Goal: Information Seeking & Learning: Find specific fact

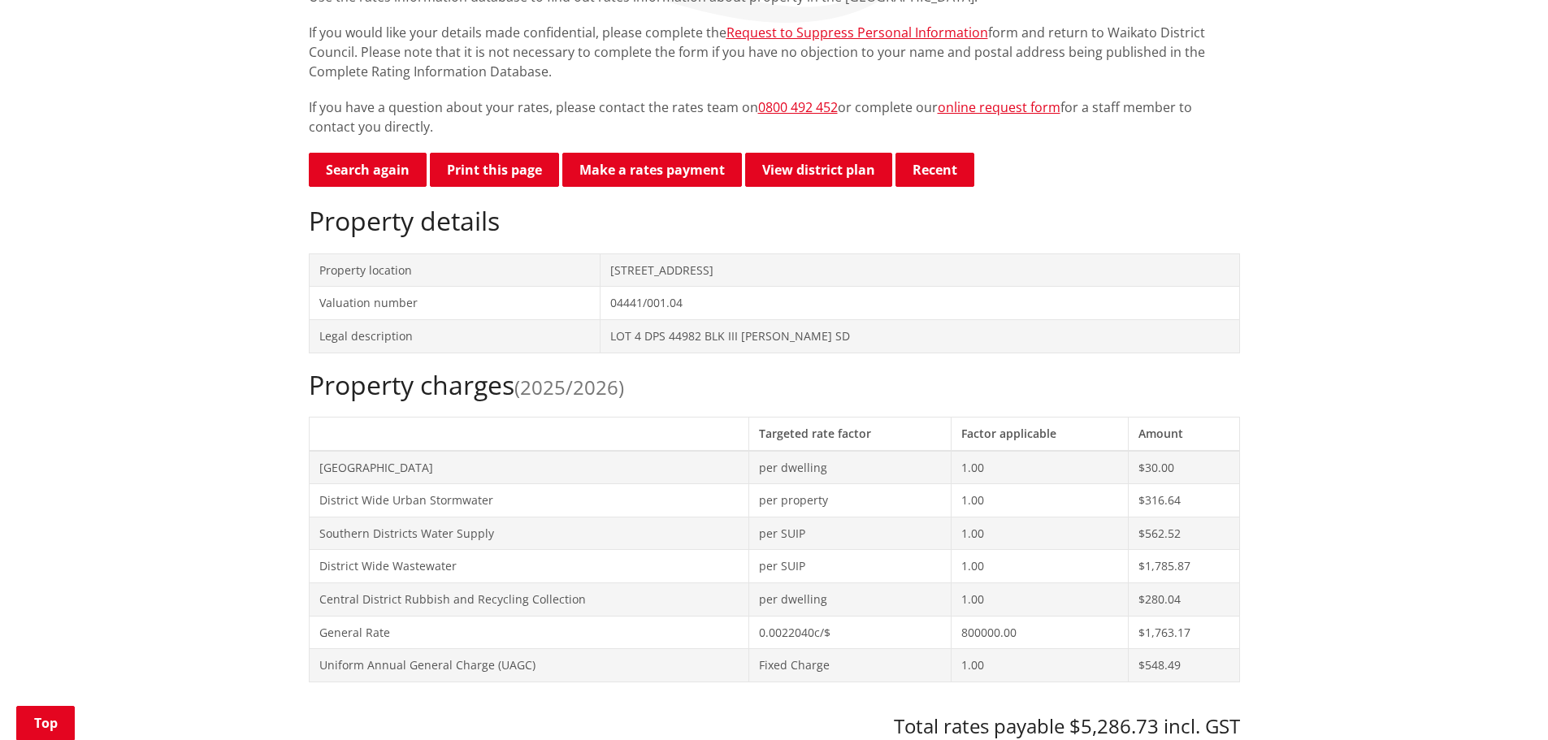
scroll to position [325, 0]
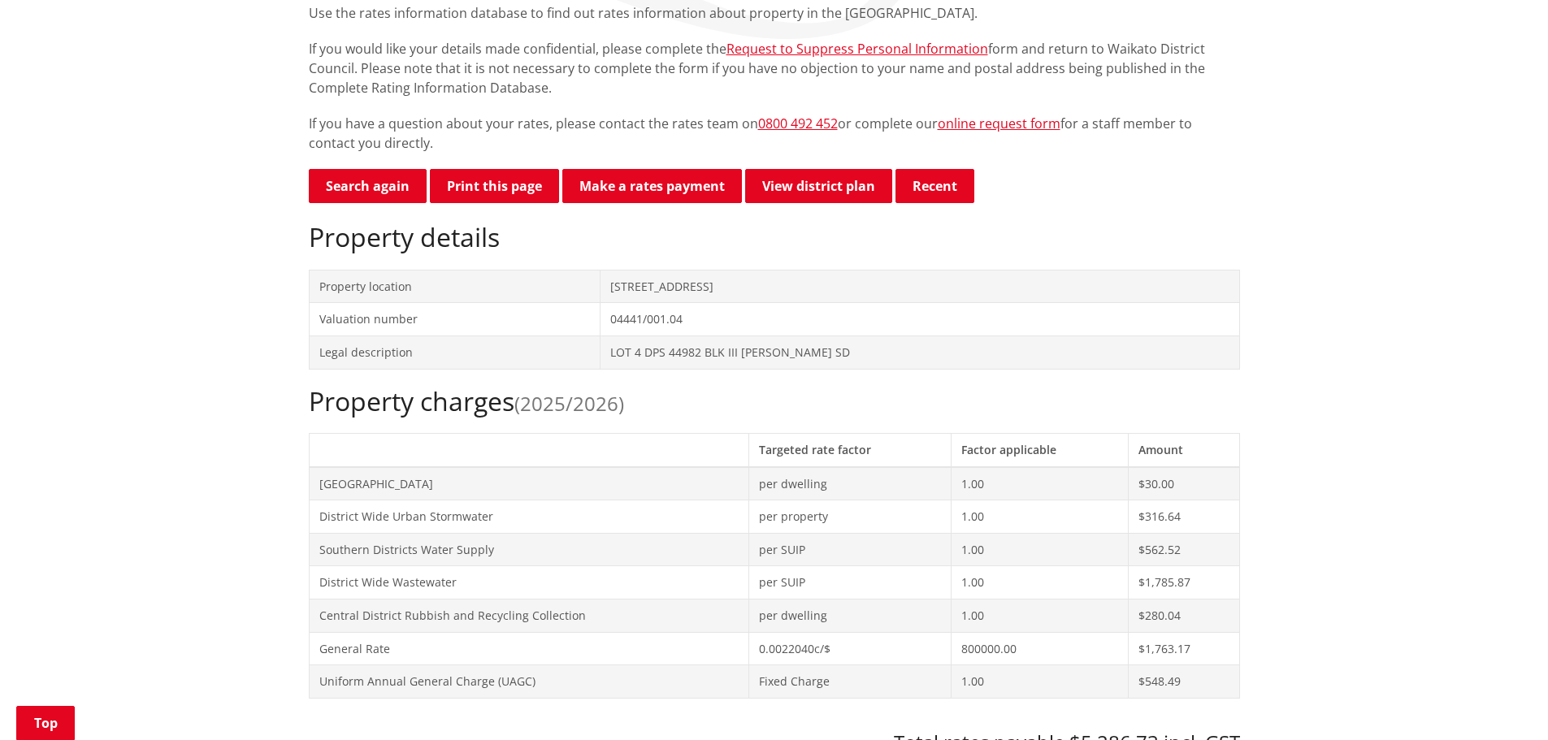
click at [795, 276] on td "[STREET_ADDRESS]" at bounding box center [919, 286] width 639 height 33
drag, startPoint x: 790, startPoint y: 287, endPoint x: 620, endPoint y: 284, distance: 169.8
click at [620, 284] on tr "Property location [STREET_ADDRESS]" at bounding box center [774, 286] width 930 height 33
copy tr "[STREET_ADDRESS]"
click at [558, 455] on th at bounding box center [529, 449] width 440 height 33
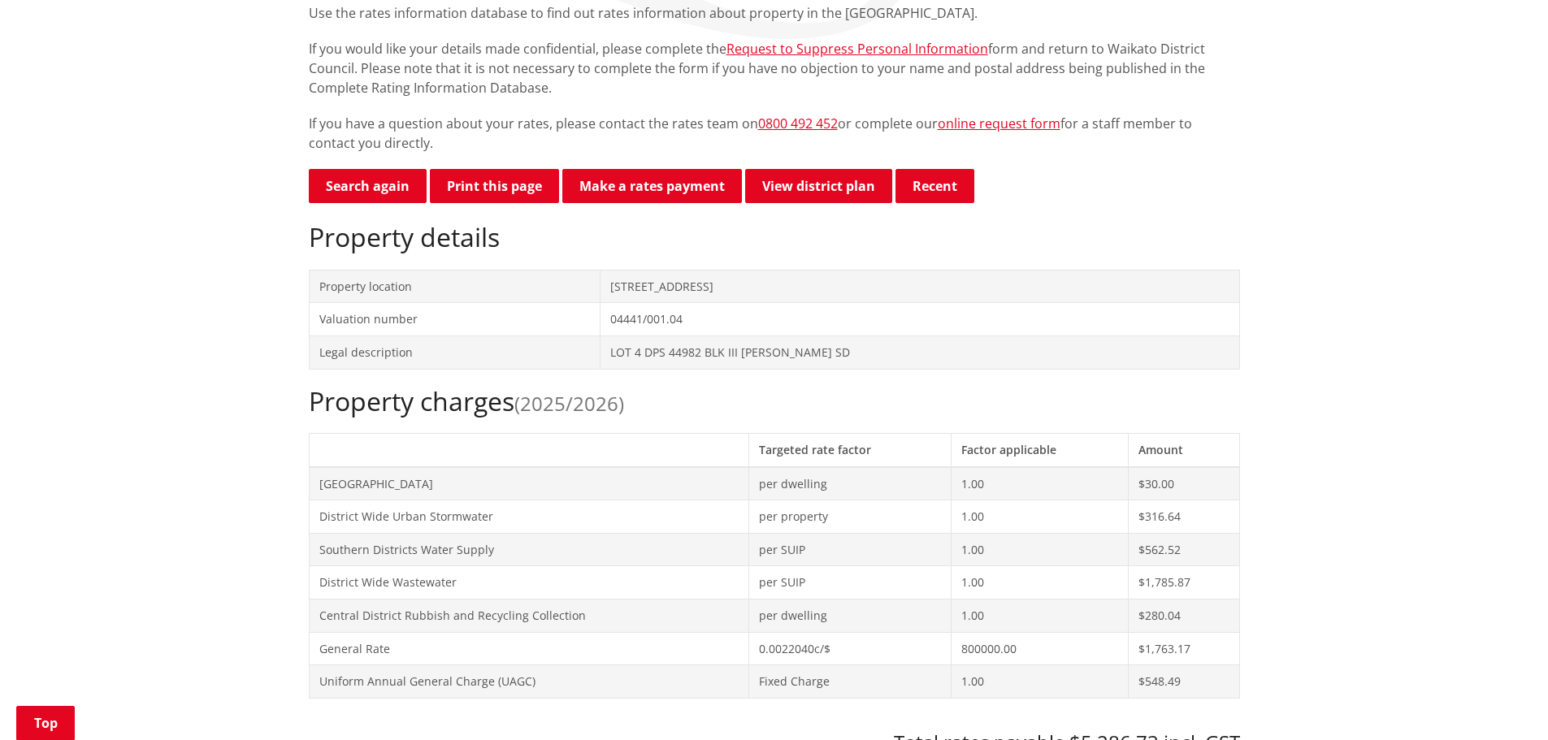
drag, startPoint x: 807, startPoint y: 285, endPoint x: 630, endPoint y: 290, distance: 177.2
click at [630, 290] on td "[STREET_ADDRESS]" at bounding box center [919, 286] width 639 height 33
copy td "[STREET_ADDRESS]"
drag, startPoint x: 853, startPoint y: 351, endPoint x: 599, endPoint y: 358, distance: 254.4
click at [599, 358] on tr "Legal description LOT 4 DPS 44982 BLK III [PERSON_NAME] SD" at bounding box center [774, 352] width 930 height 33
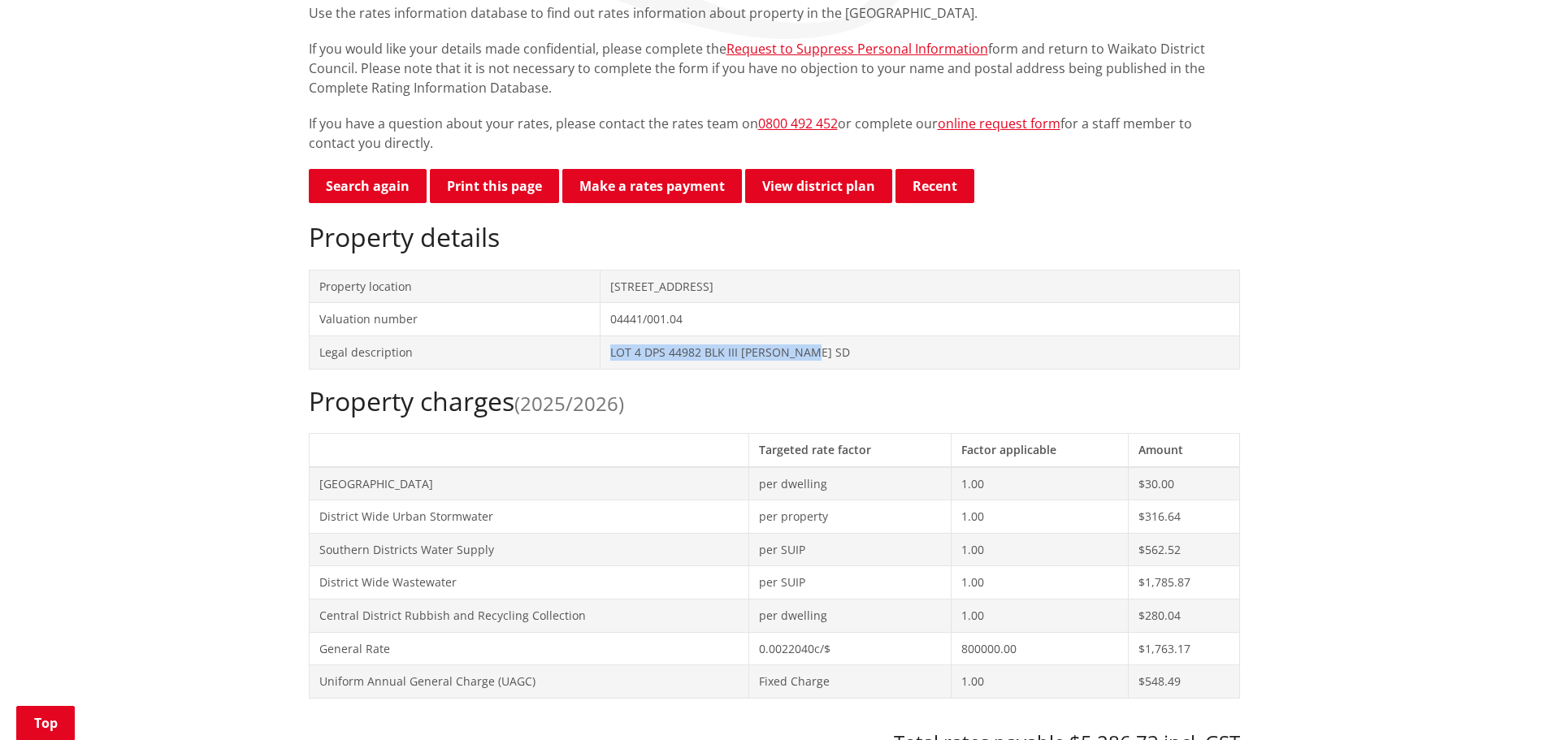
copy tr "LOT 4 DPS 44982 BLK III [PERSON_NAME] SD"
drag, startPoint x: 859, startPoint y: 353, endPoint x: 611, endPoint y: 359, distance: 247.9
click at [611, 359] on tr "Legal description LOT 4 DPS 44982 BLK III [PERSON_NAME] SD" at bounding box center [774, 352] width 930 height 33
copy tr "LOT 4 DPS 44982 BLK III [PERSON_NAME] SD"
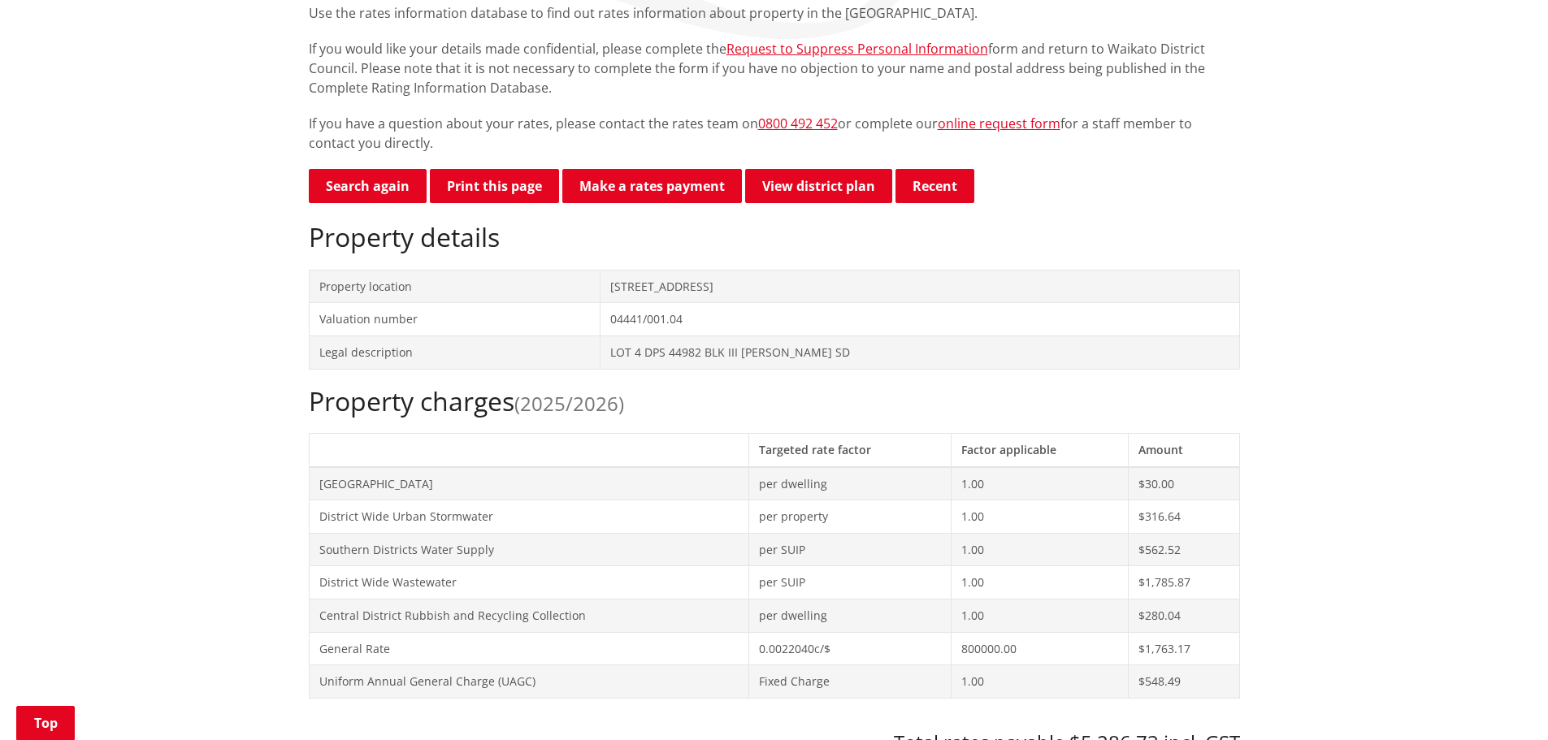
click at [723, 392] on h2 "Property charges (2025/2026)" at bounding box center [774, 401] width 931 height 31
drag, startPoint x: 852, startPoint y: 356, endPoint x: 616, endPoint y: 354, distance: 236.5
click at [616, 354] on tr "Legal description LOT 4 DPS 44982 BLK III [PERSON_NAME] SD" at bounding box center [774, 352] width 930 height 33
copy tr "LOT 4 DPS 44982 BLK III [PERSON_NAME] SD"
click at [540, 592] on td "District Wide Wastewater" at bounding box center [529, 582] width 440 height 33
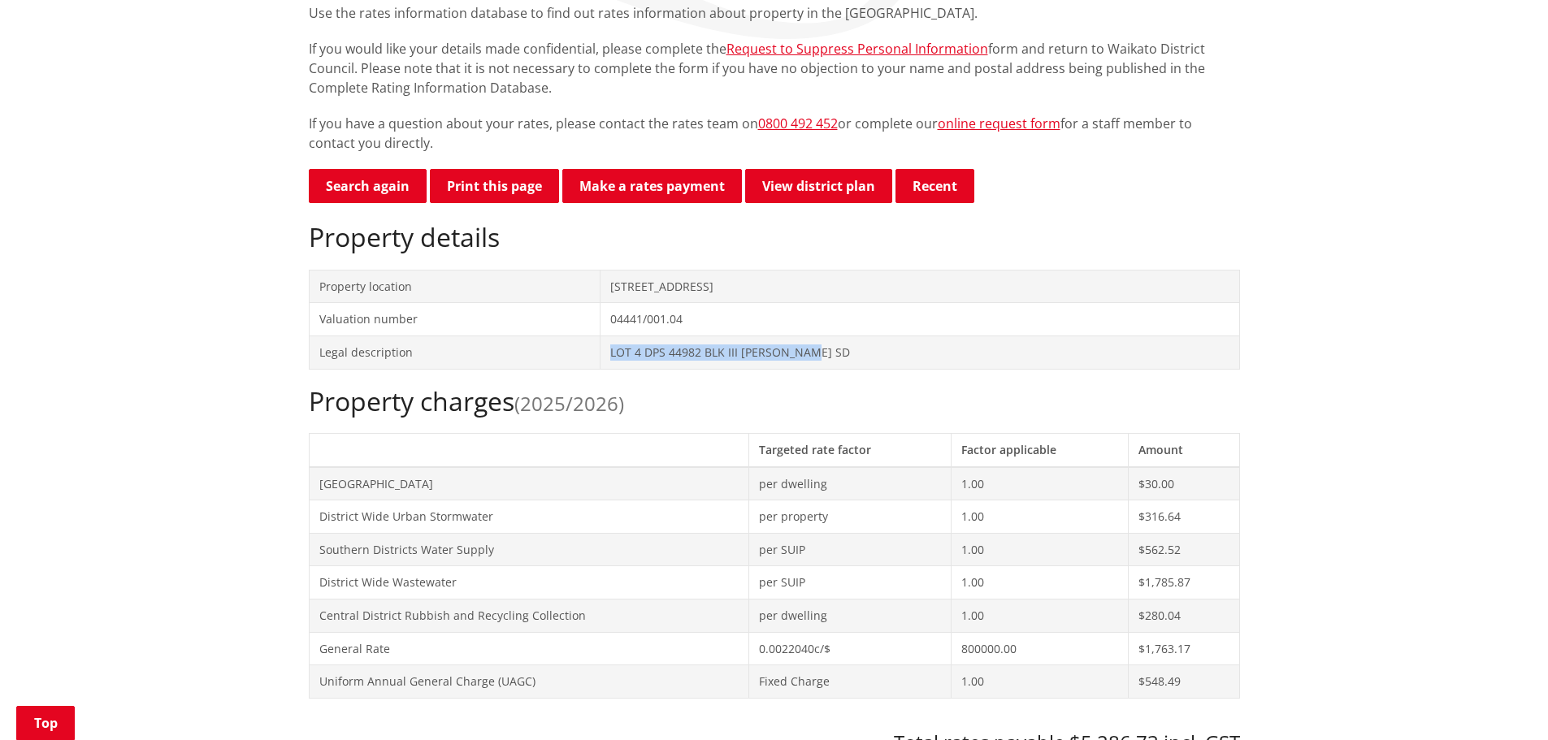
drag, startPoint x: 877, startPoint y: 356, endPoint x: 595, endPoint y: 356, distance: 282.0
click at [595, 356] on tr "Legal description LOT 4 DPS 44982 BLK III [PERSON_NAME] SD" at bounding box center [774, 352] width 930 height 33
copy tr "LOT 4 DPS 44982 BLK III [PERSON_NAME] SD"
click at [521, 557] on td "Southern Districts Water Supply" at bounding box center [529, 549] width 440 height 33
drag, startPoint x: 865, startPoint y: 352, endPoint x: 626, endPoint y: 356, distance: 238.9
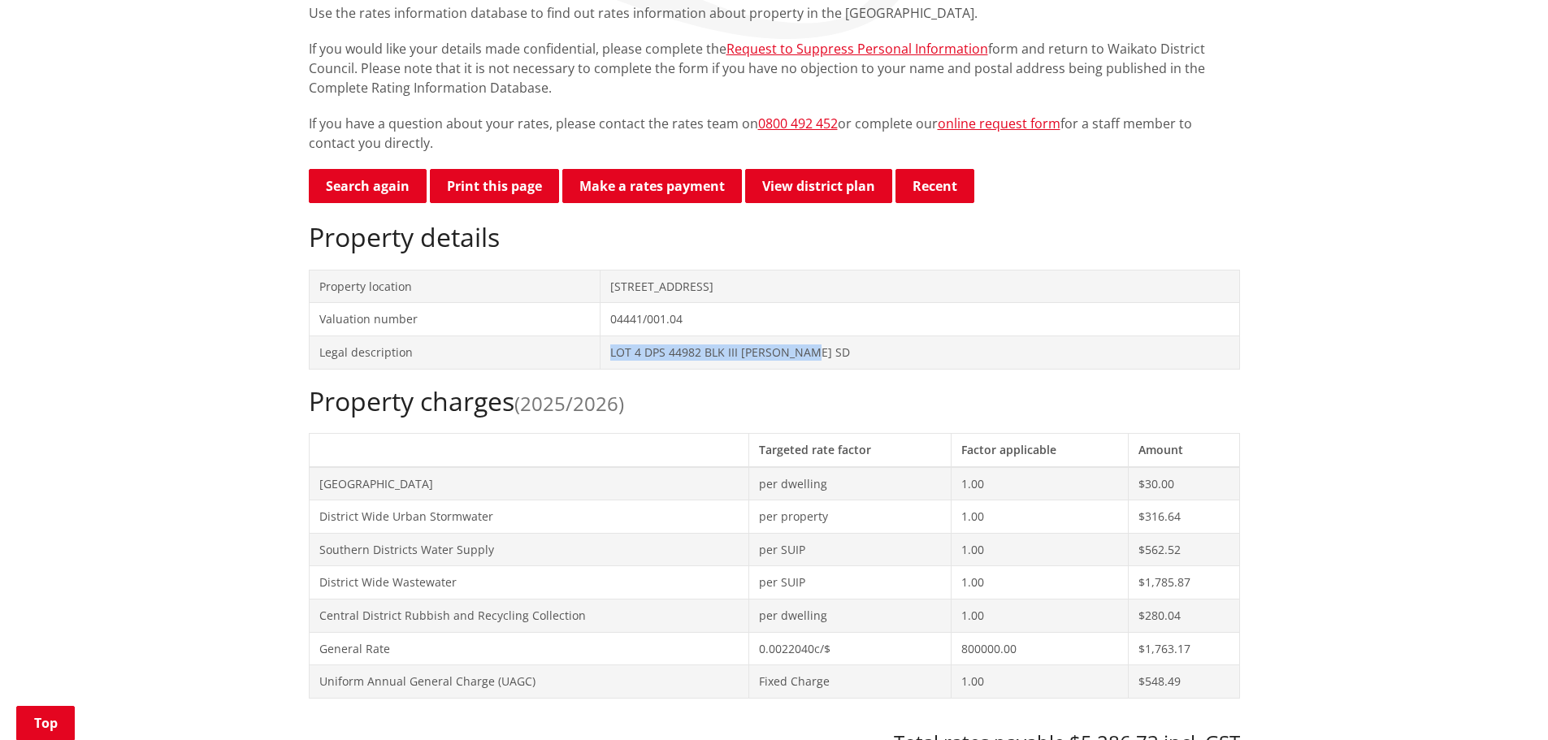
click at [626, 356] on td "LOT 4 DPS 44982 BLK III [PERSON_NAME] SD" at bounding box center [919, 352] width 639 height 33
copy td "LOT 4 DPS 44982 BLK III [PERSON_NAME] SD"
click at [496, 186] on button "Print this page" at bounding box center [494, 186] width 129 height 34
